Goal: Find specific page/section: Find specific page/section

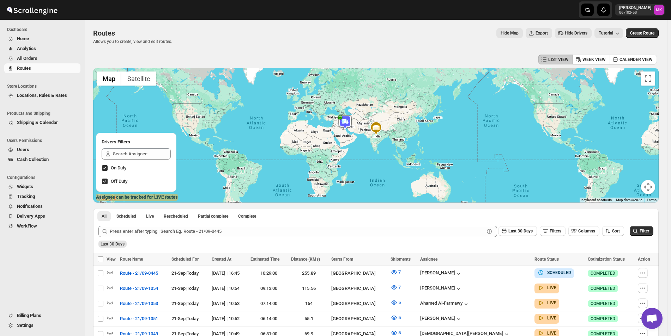
scroll to position [71, 0]
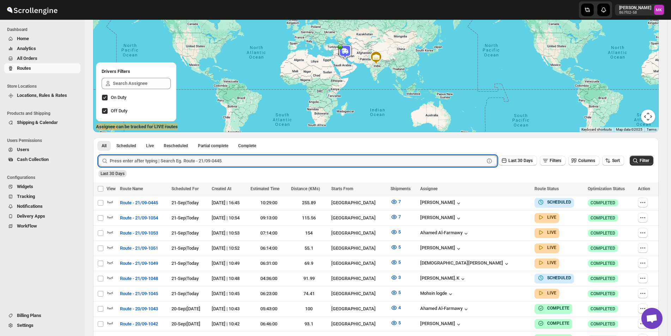
click at [157, 159] on input "text" at bounding box center [297, 160] width 374 height 11
click at [26, 55] on button "All Orders" at bounding box center [42, 59] width 76 height 10
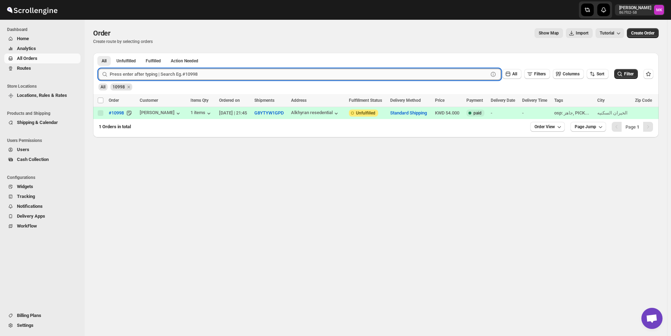
click at [162, 69] on input "text" at bounding box center [299, 74] width 378 height 11
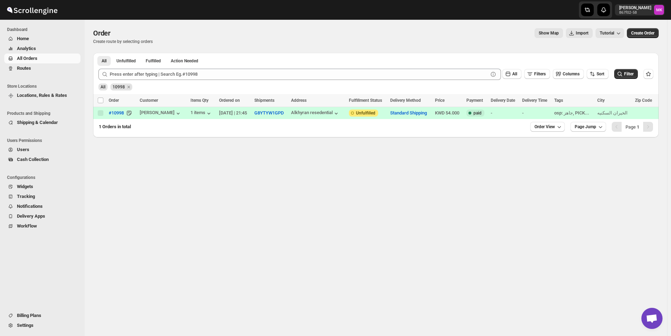
click at [47, 152] on span "Users" at bounding box center [48, 149] width 62 height 7
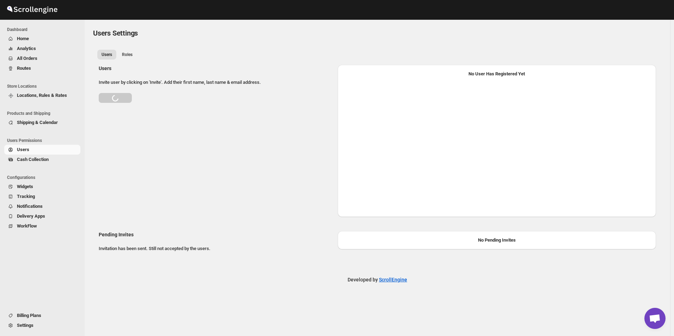
click at [40, 158] on span "Cash Collection" at bounding box center [33, 159] width 32 height 5
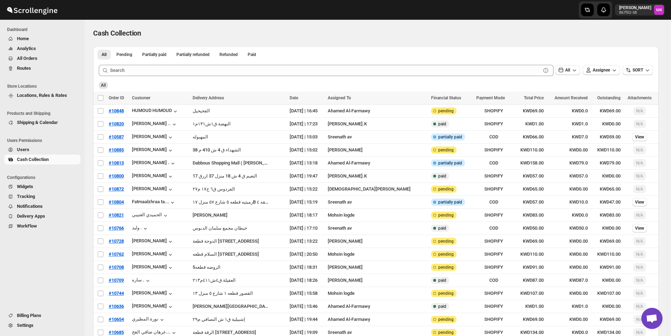
click at [646, 33] on div "Cash Collection" at bounding box center [375, 33] width 565 height 10
